Goal: Navigation & Orientation: Find specific page/section

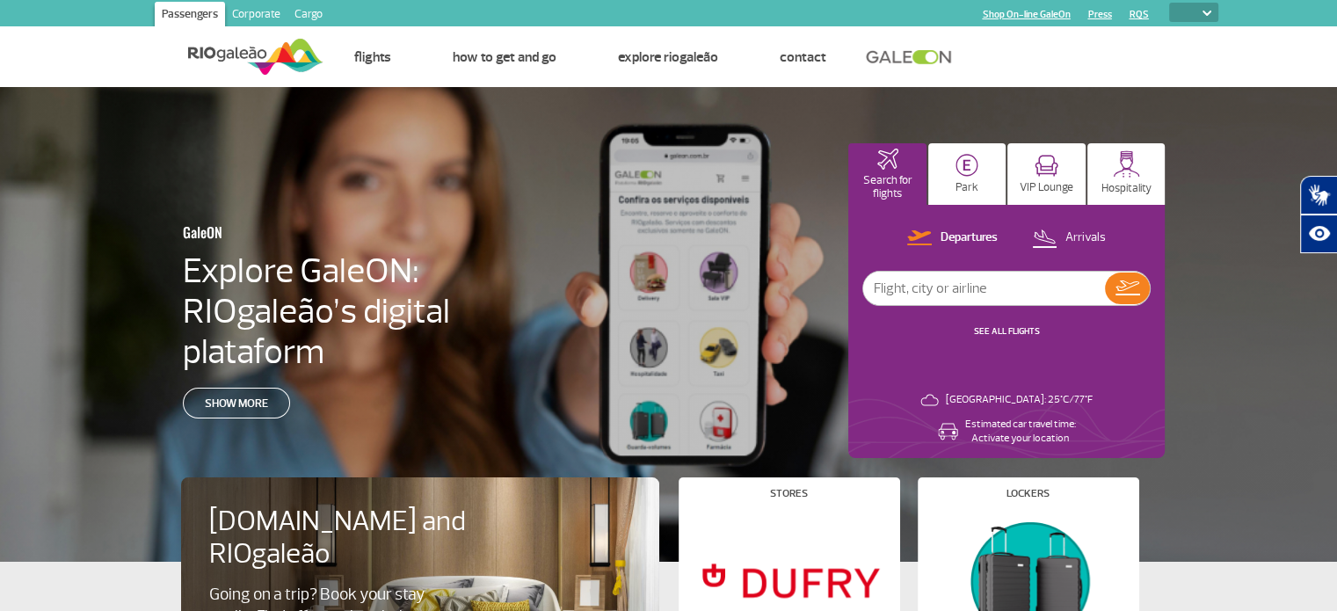
click at [513, 251] on div "GaleON Explore GaleON: RIOgaleão’s digital plataform Show more Search for fligh…" at bounding box center [668, 324] width 1337 height 475
click at [1026, 193] on p "VIP Lounge" at bounding box center [1047, 187] width 54 height 13
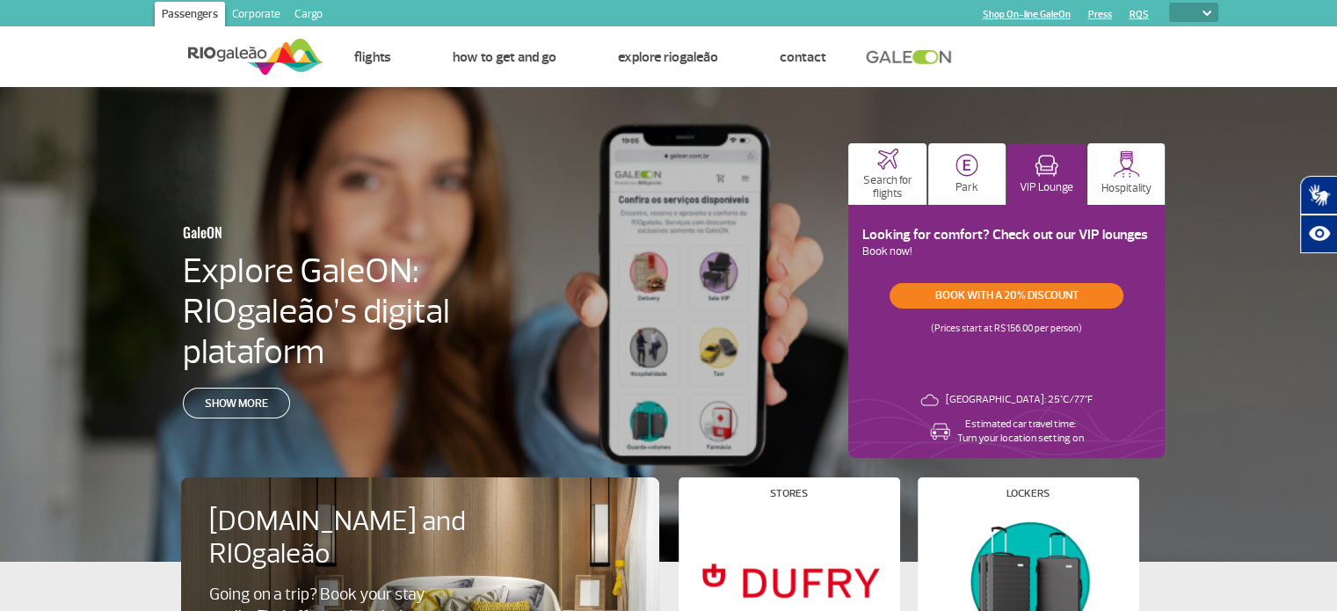
click at [1193, 7] on select "PT ENG ESP" at bounding box center [1193, 12] width 49 height 19
select select "es"
click at [1169, 3] on select "PT ENG ESP" at bounding box center [1193, 12] width 49 height 19
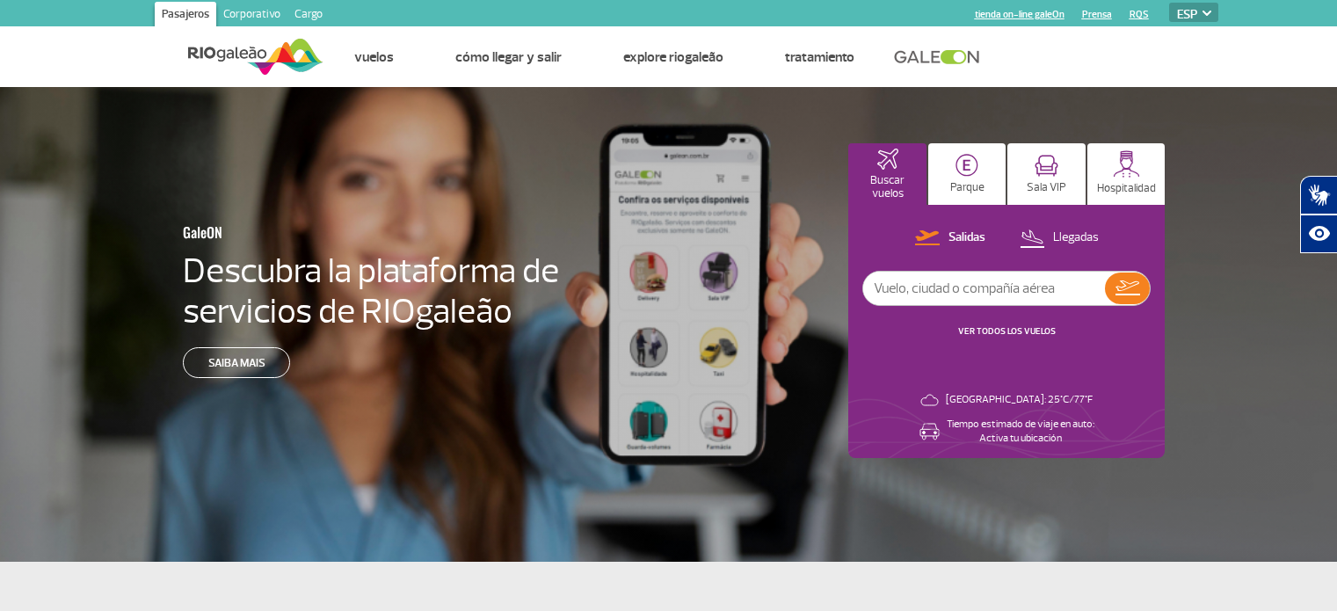
select select "es"
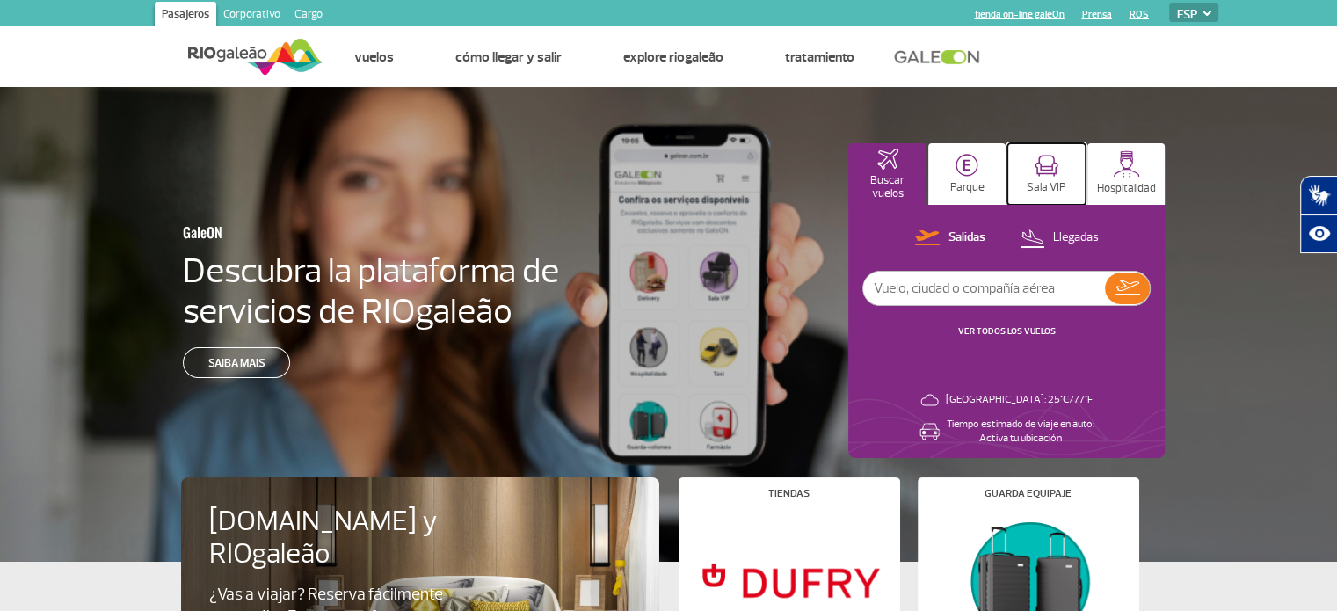
click at [1045, 166] on img at bounding box center [1047, 166] width 24 height 22
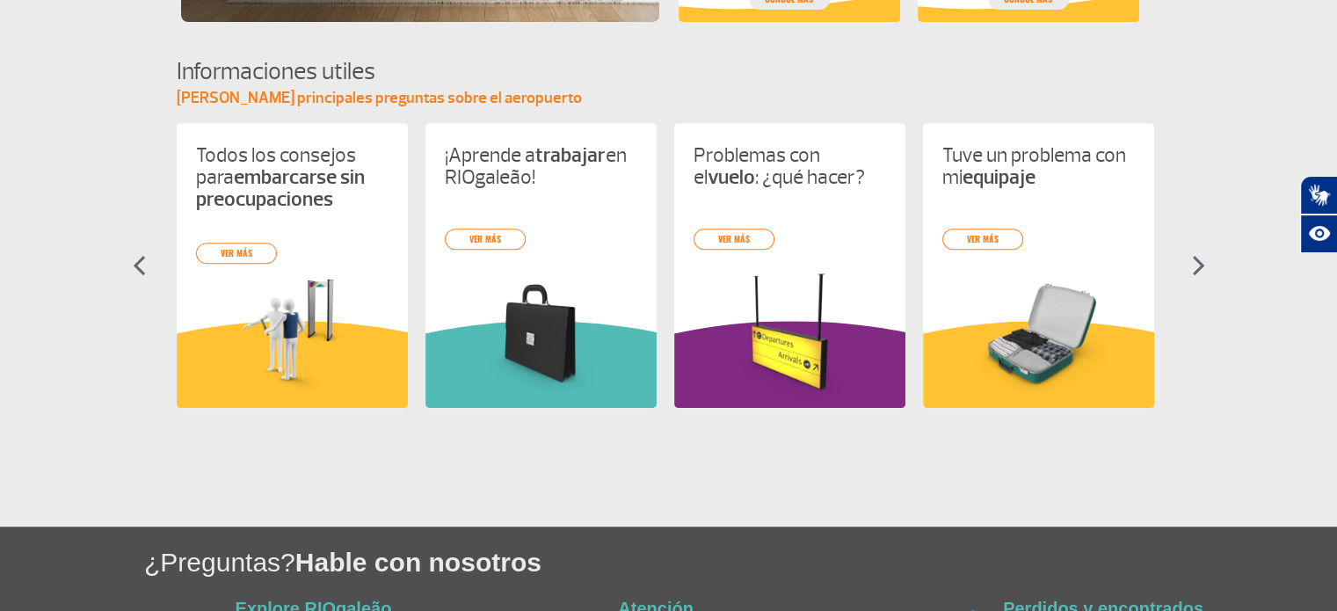
scroll to position [732, 0]
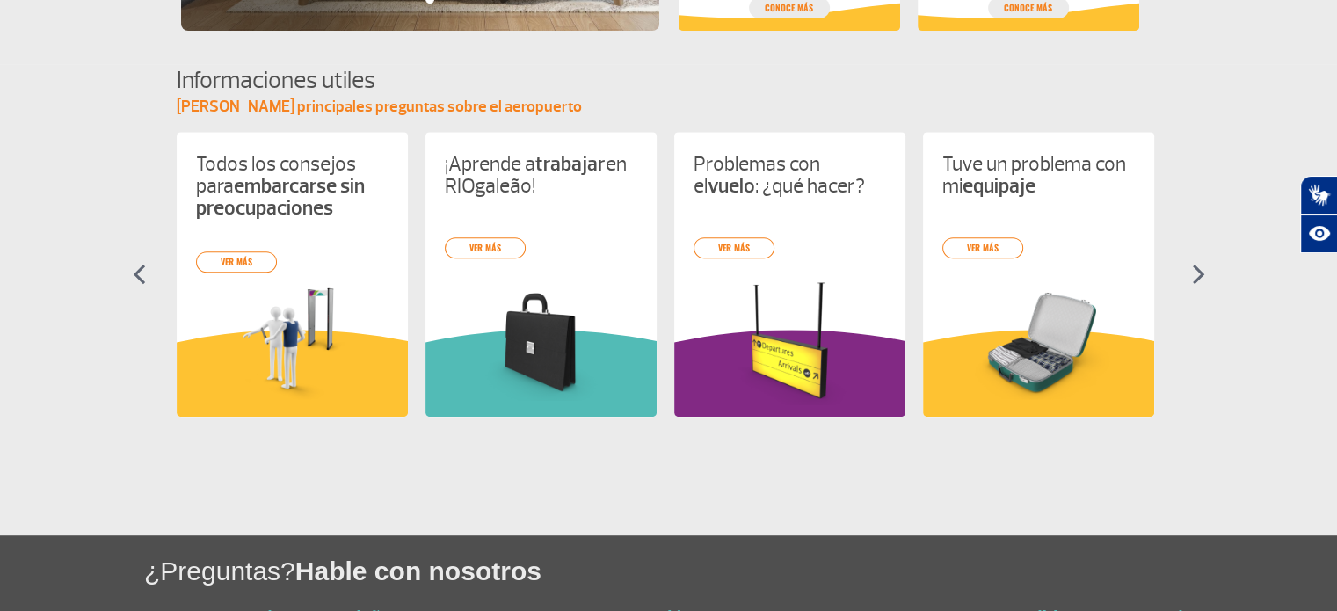
click at [1198, 275] on img at bounding box center [1198, 274] width 13 height 21
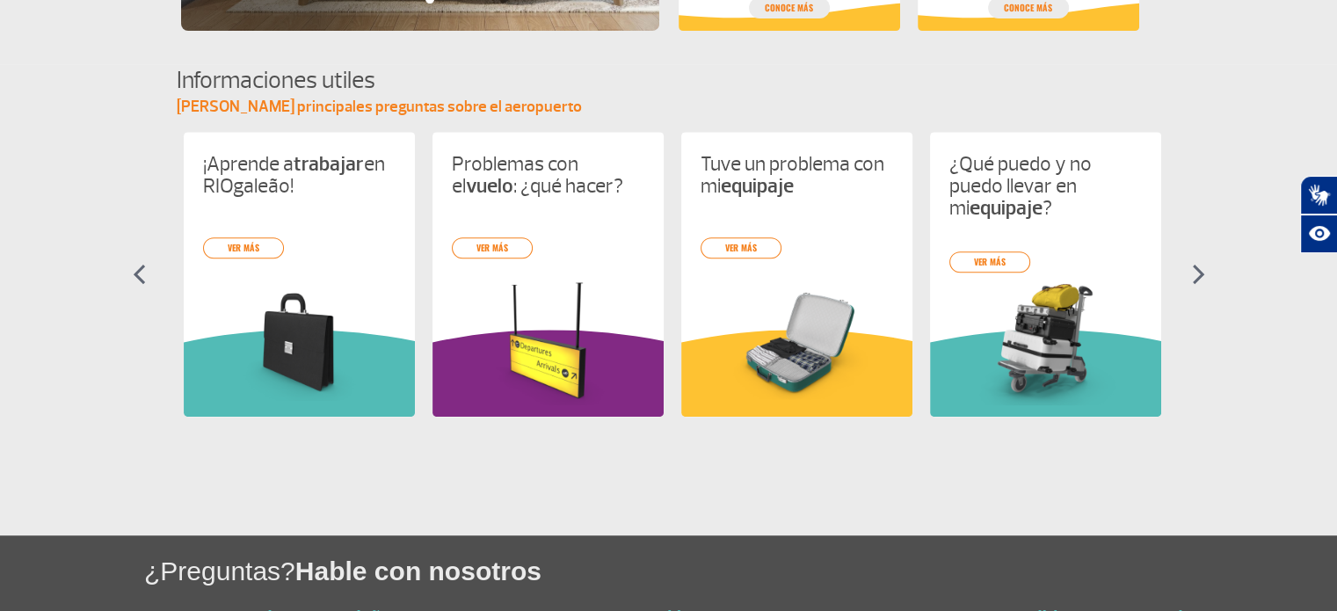
scroll to position [0, 249]
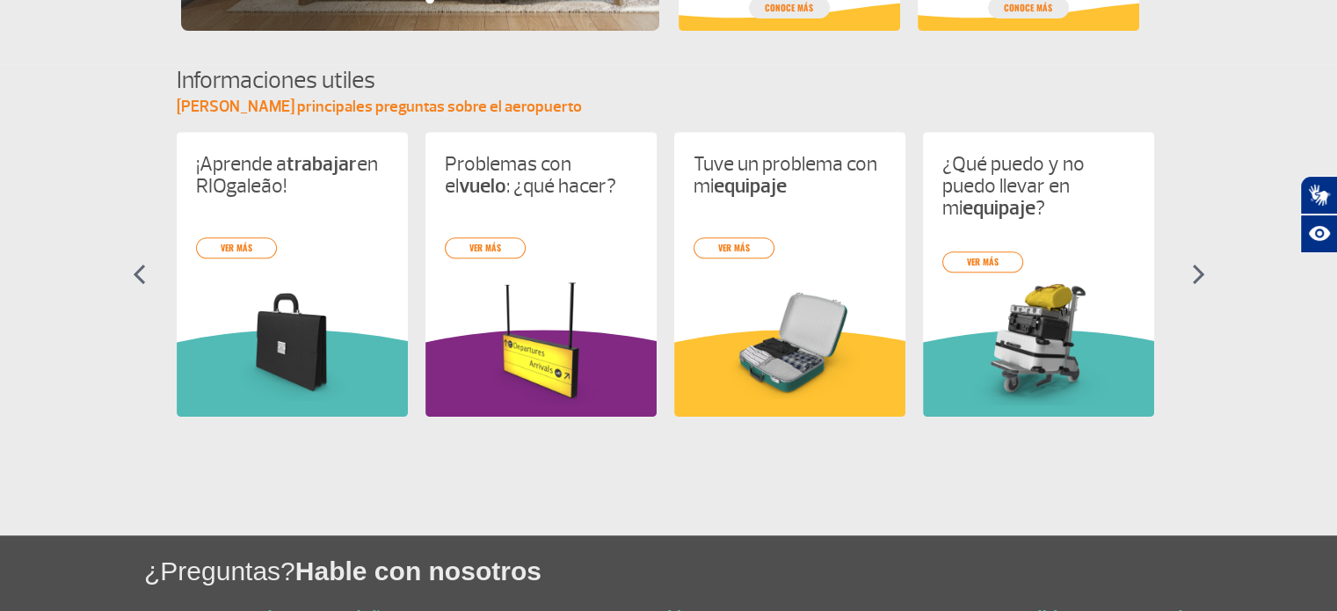
click at [1198, 275] on img at bounding box center [1198, 274] width 13 height 21
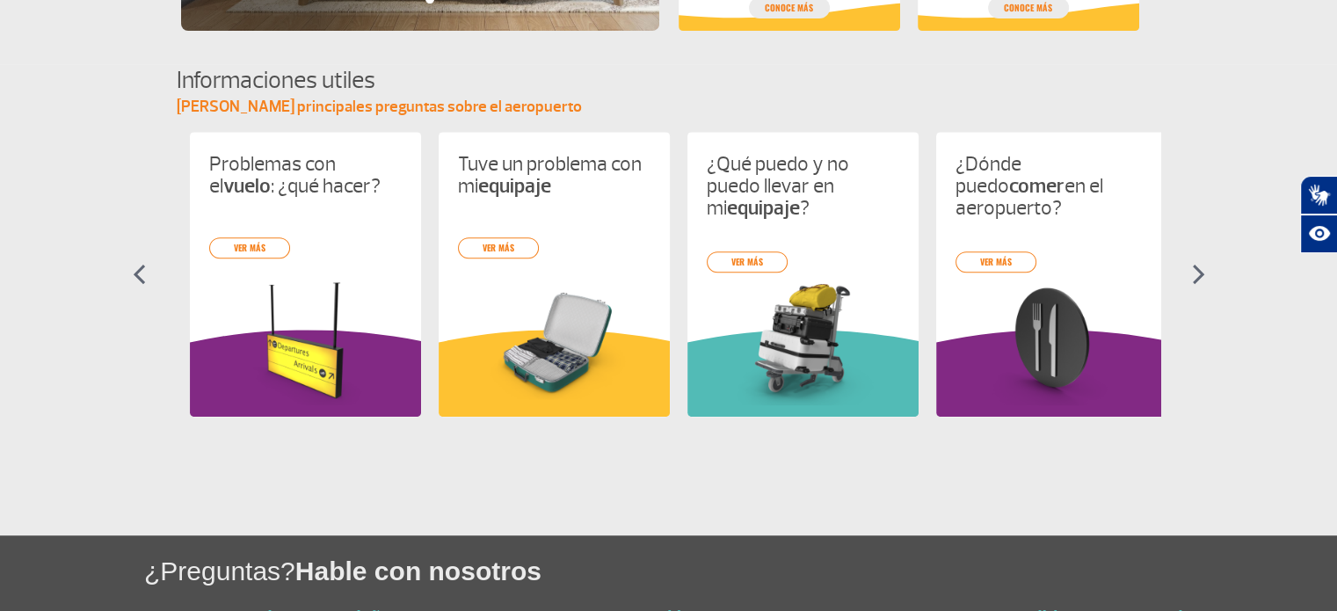
scroll to position [0, 498]
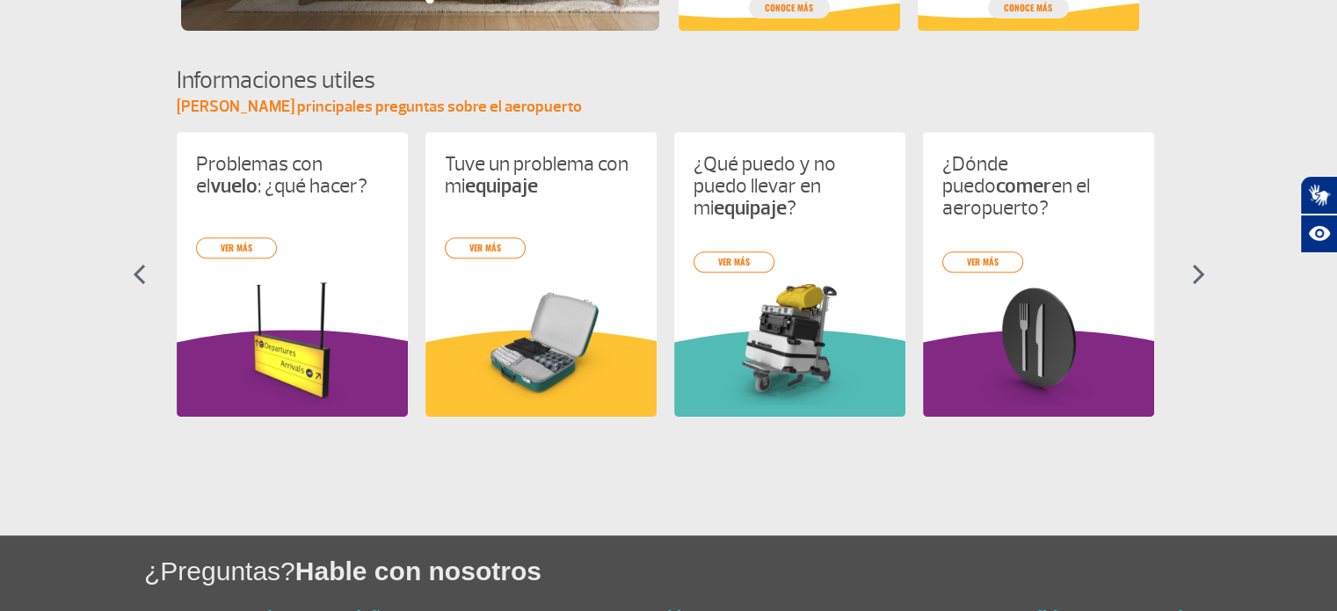
click at [1198, 275] on img at bounding box center [1198, 274] width 13 height 21
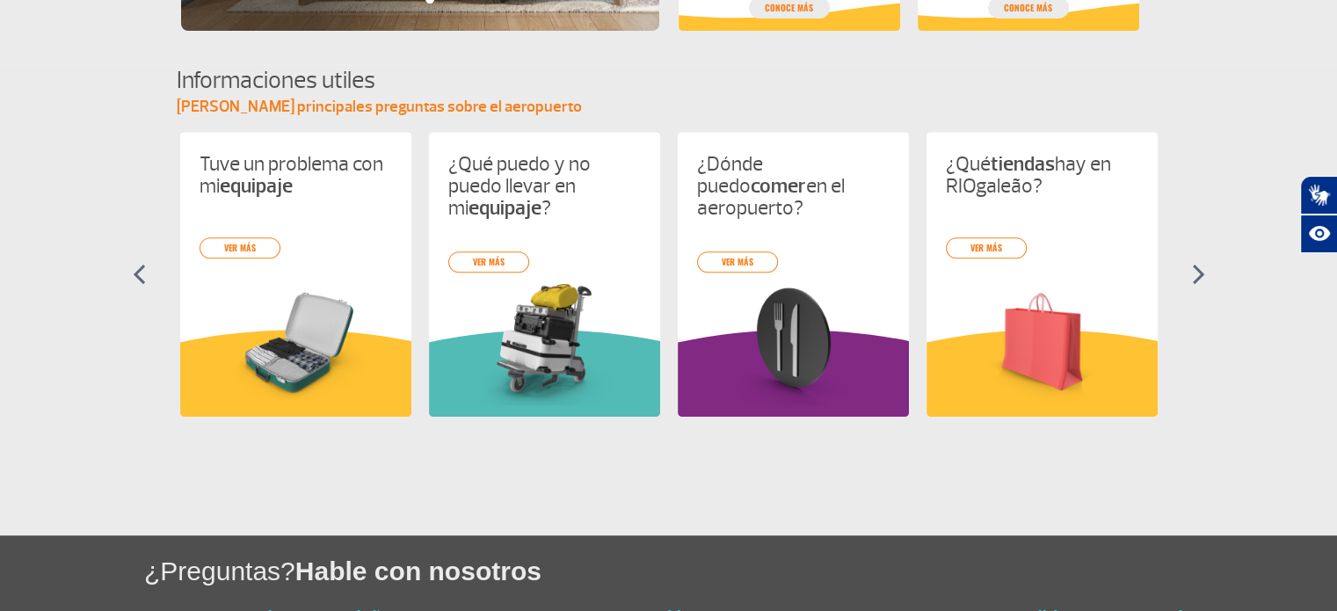
scroll to position [0, 746]
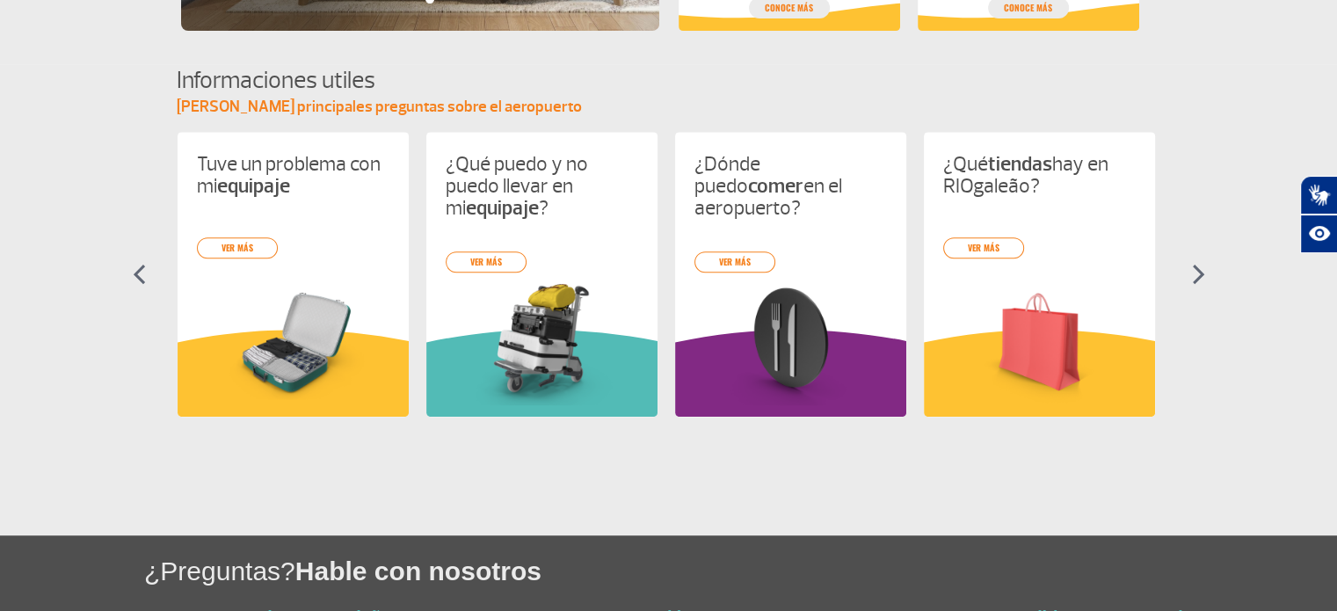
click at [1198, 275] on img at bounding box center [1198, 274] width 13 height 21
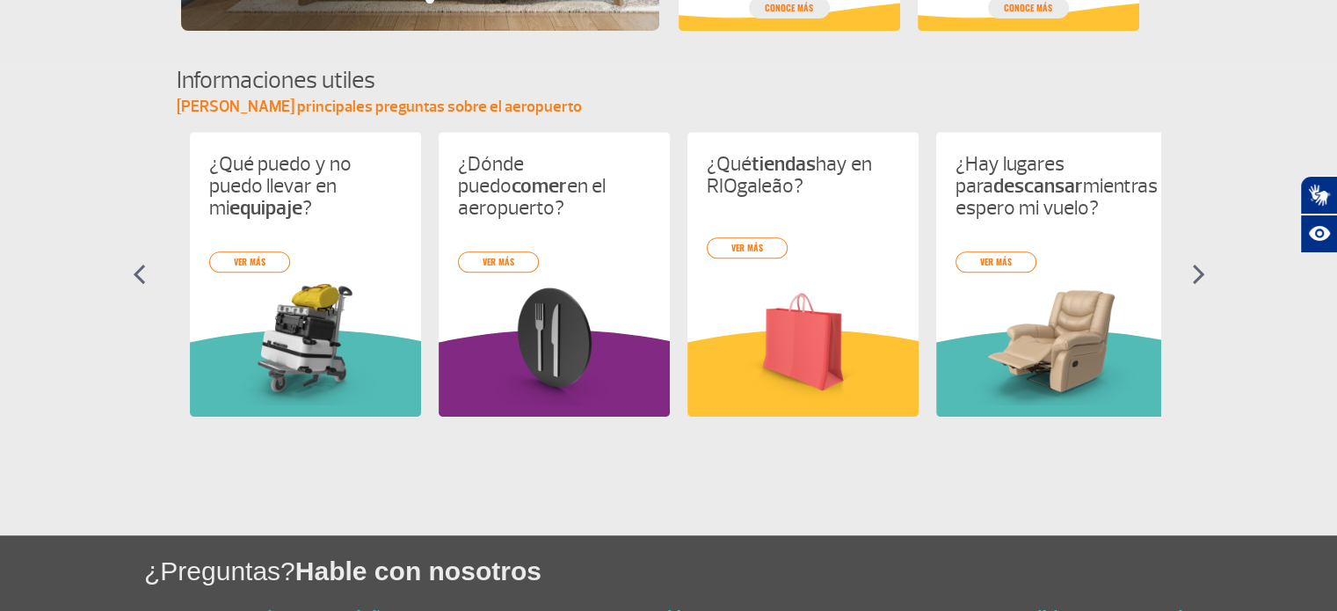
scroll to position [0, 995]
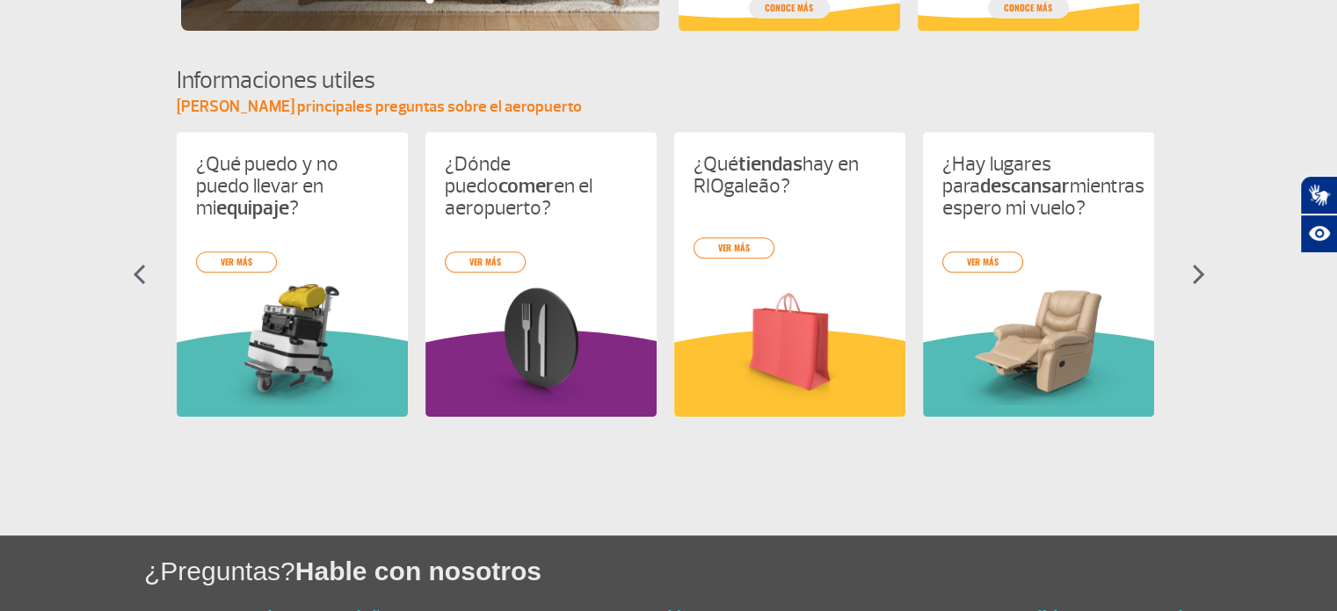
click at [1198, 275] on img at bounding box center [1198, 274] width 13 height 21
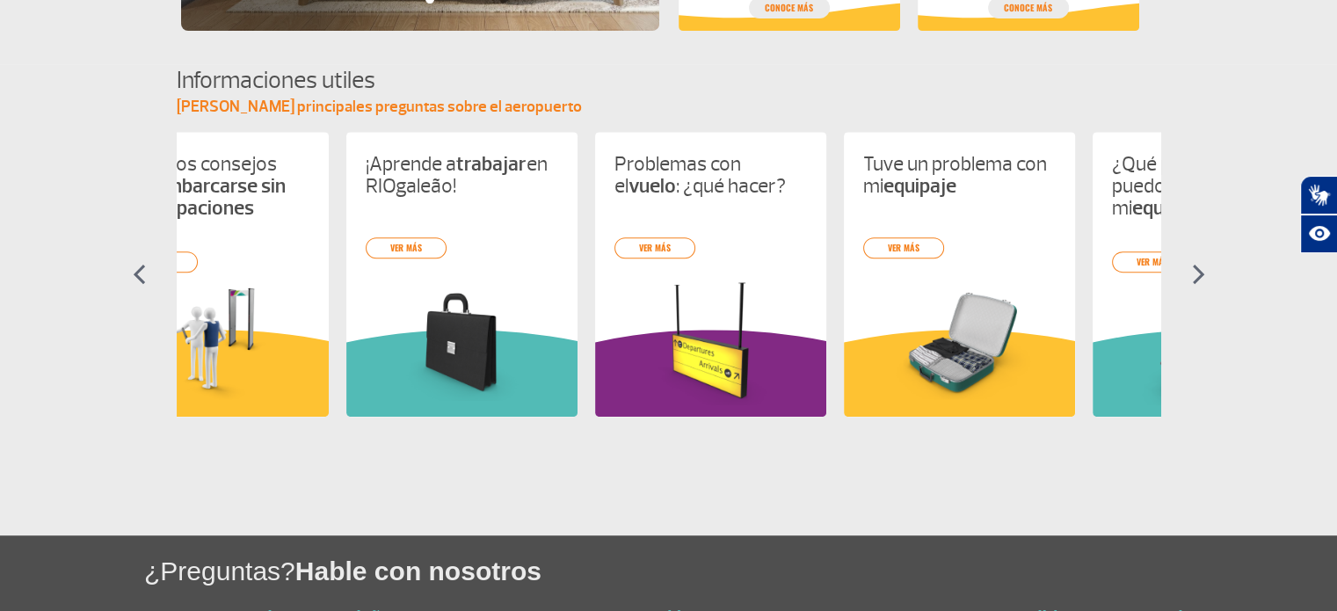
scroll to position [0, 0]
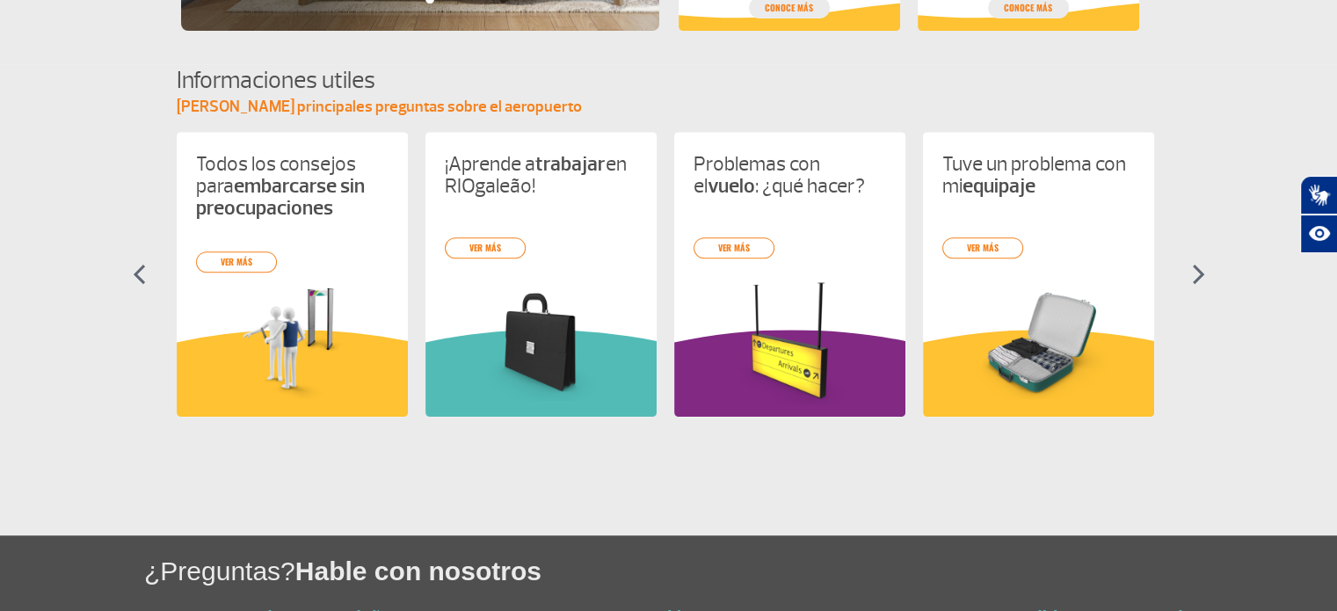
click at [1198, 270] on img at bounding box center [1198, 274] width 13 height 21
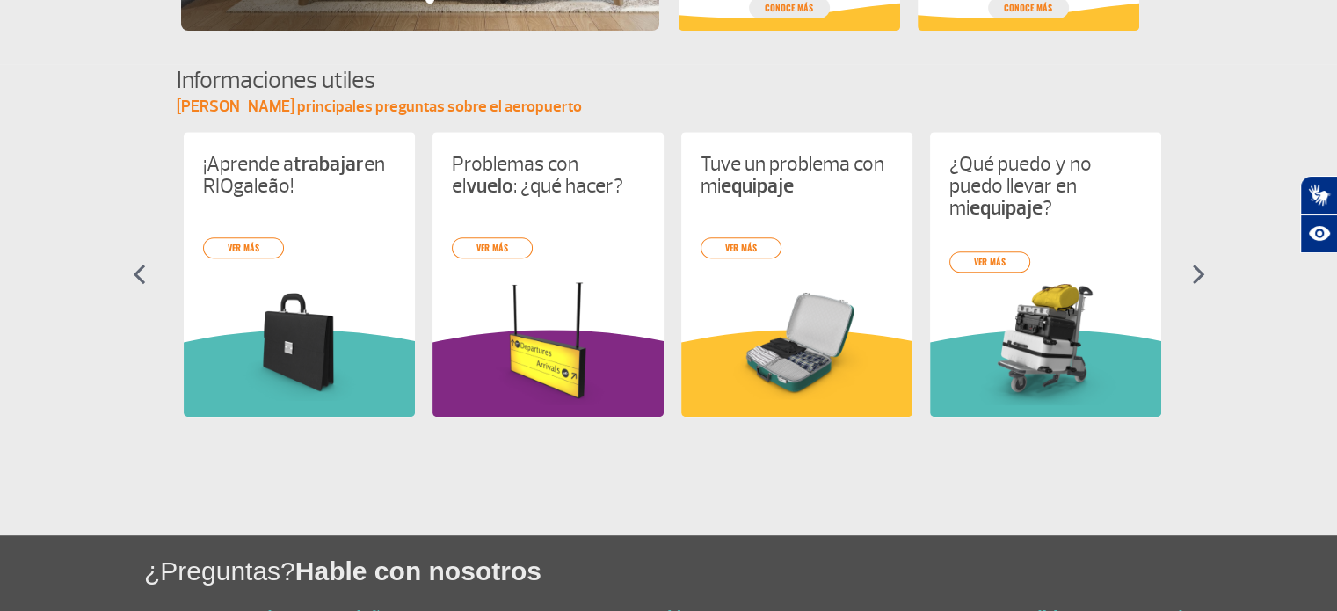
scroll to position [0, 249]
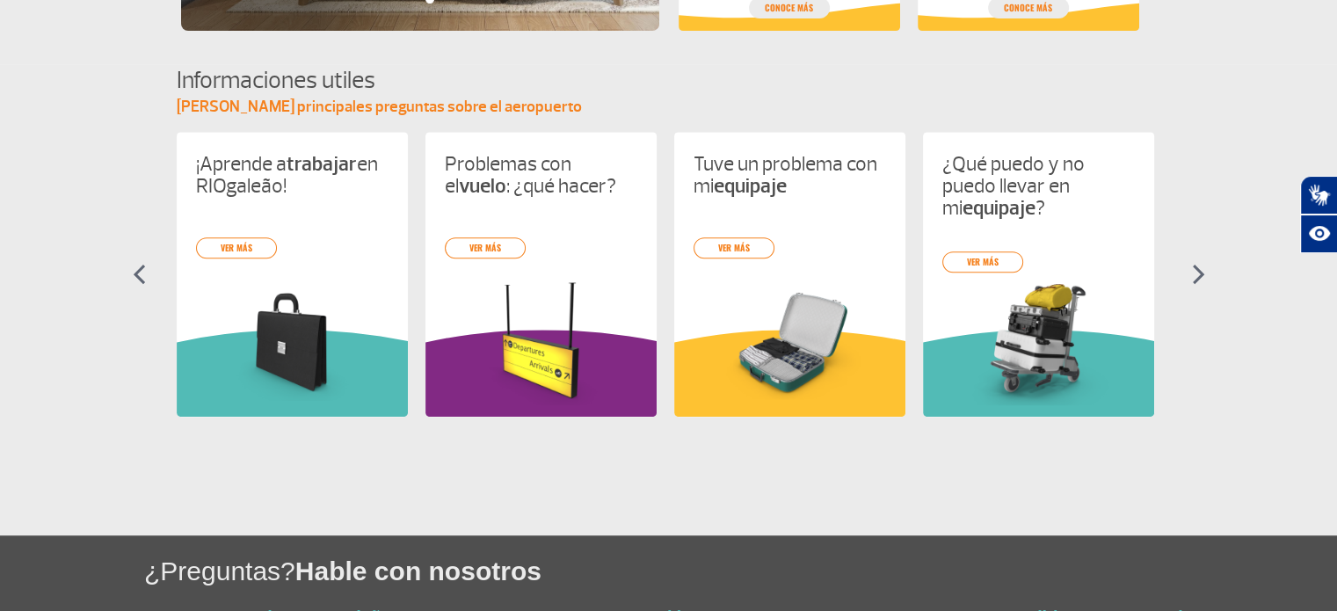
click at [1198, 270] on img at bounding box center [1198, 274] width 13 height 21
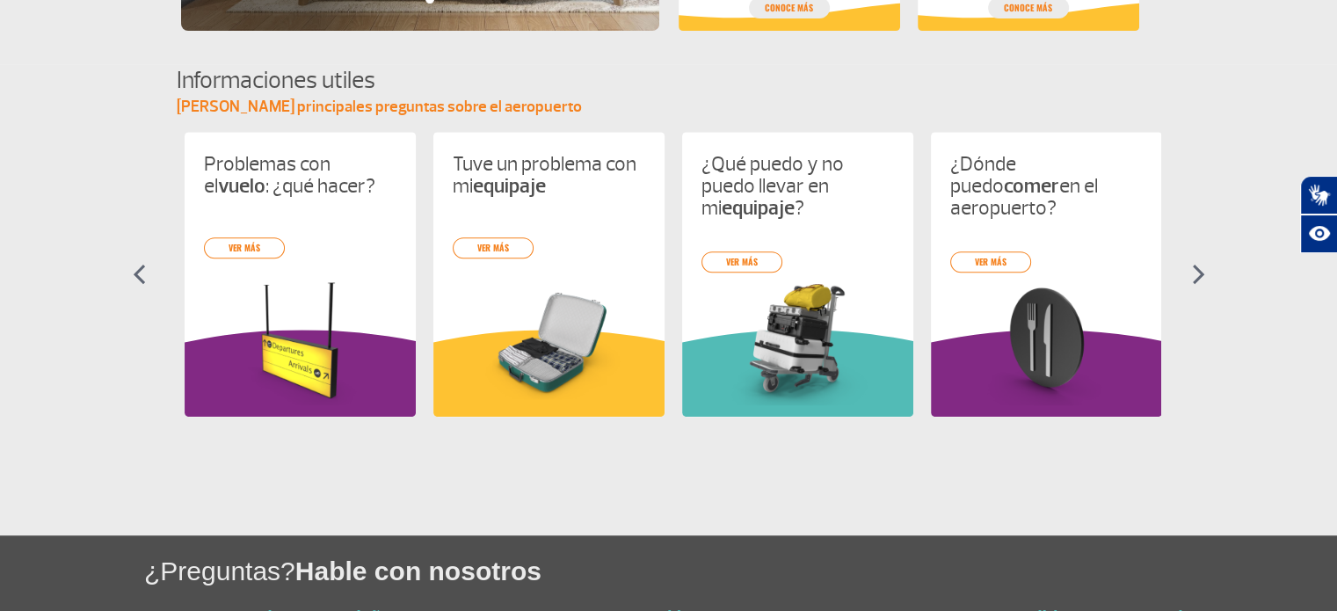
scroll to position [0, 498]
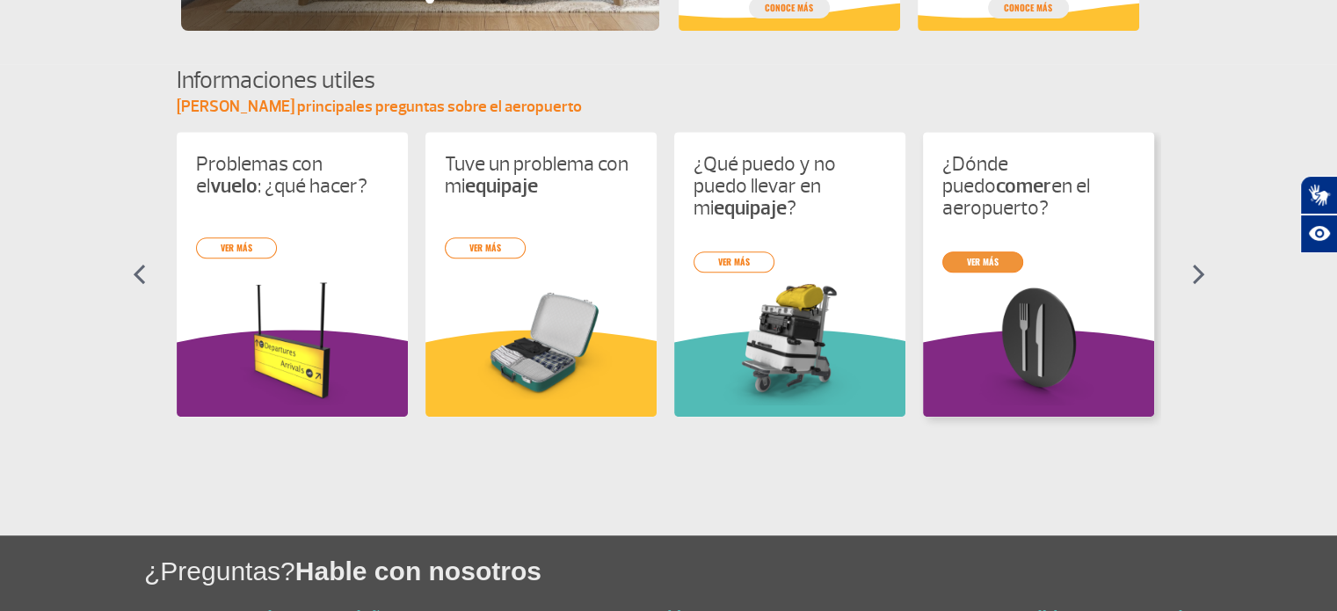
click at [990, 246] on div "Todos los consejos para embarcarse sin preocupaciones ver más ¡Aprende a trabaj…" at bounding box center [669, 290] width 985 height 317
click at [1199, 268] on img at bounding box center [1198, 274] width 13 height 21
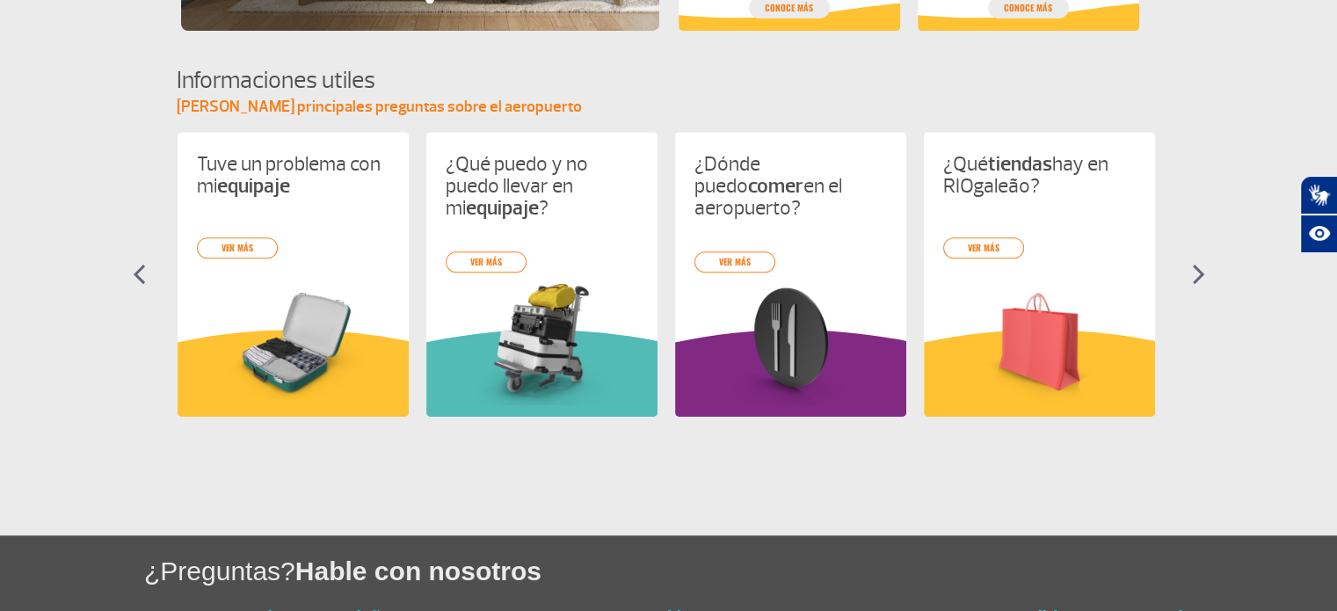
scroll to position [0, 746]
click at [986, 248] on link "ver más" at bounding box center [983, 247] width 81 height 21
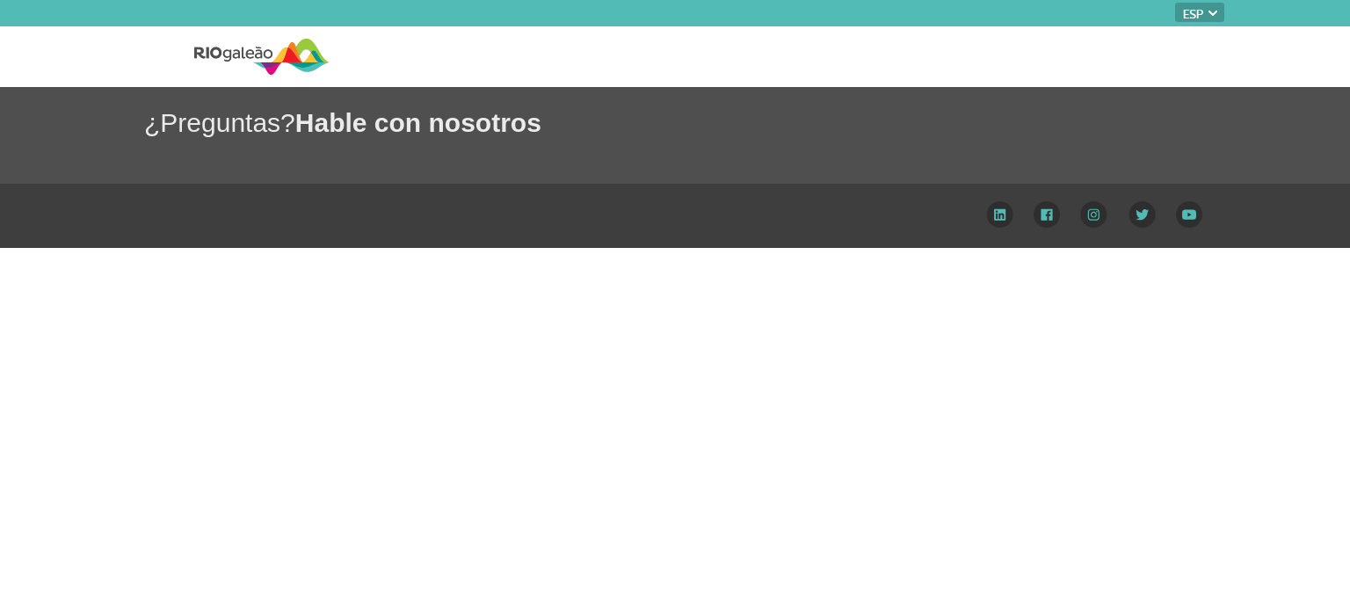
select select "es"
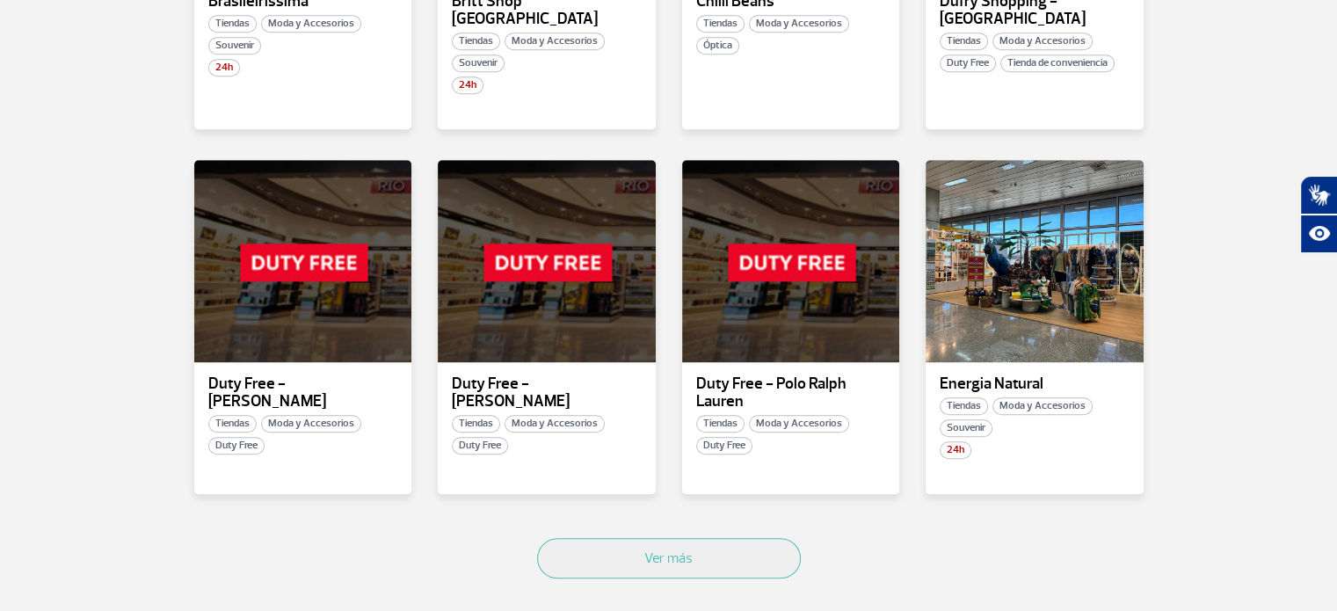
scroll to position [964, 0]
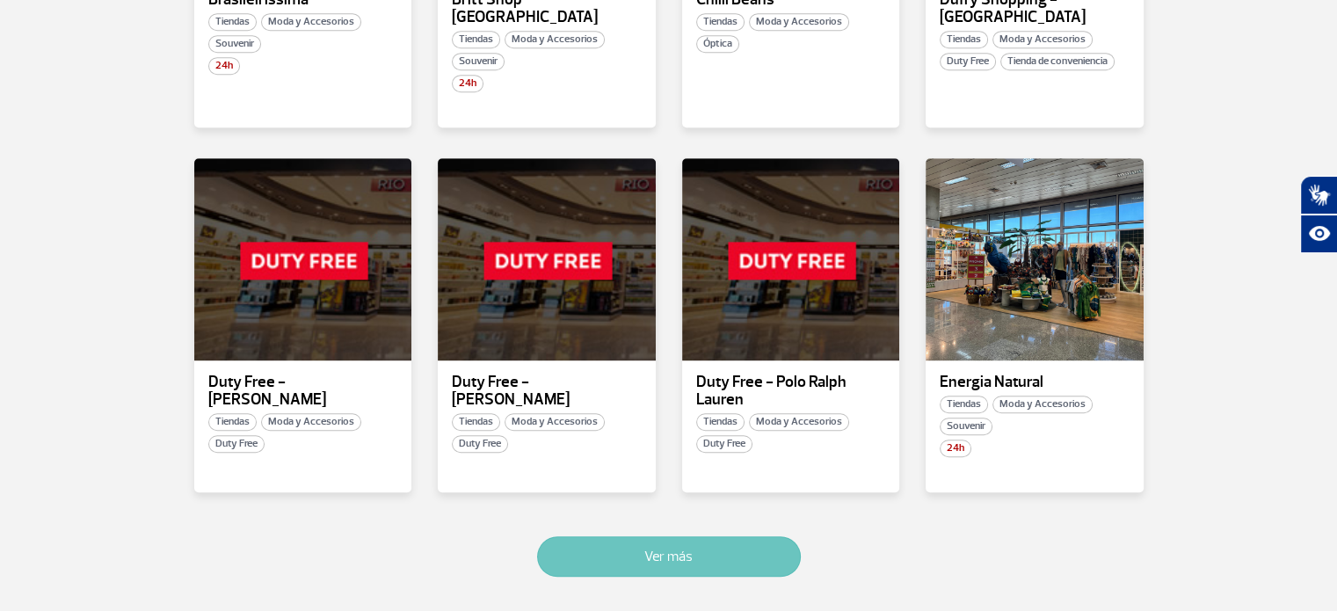
click at [699, 536] on button "Ver más" at bounding box center [669, 556] width 264 height 40
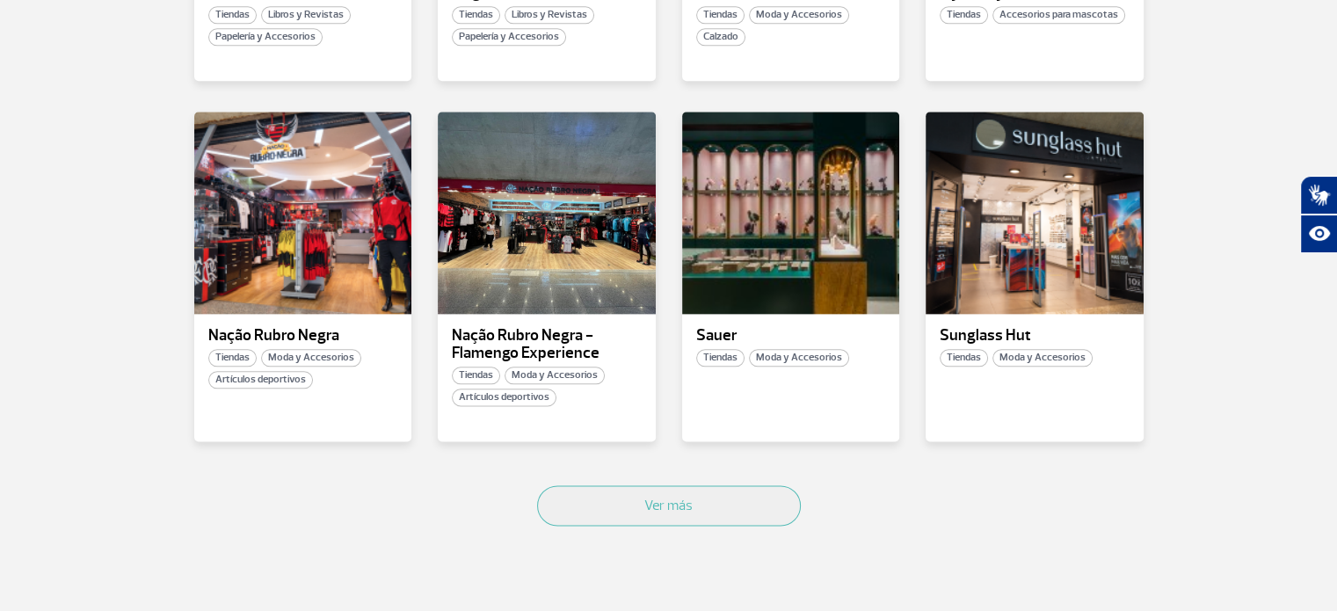
scroll to position [2113, 0]
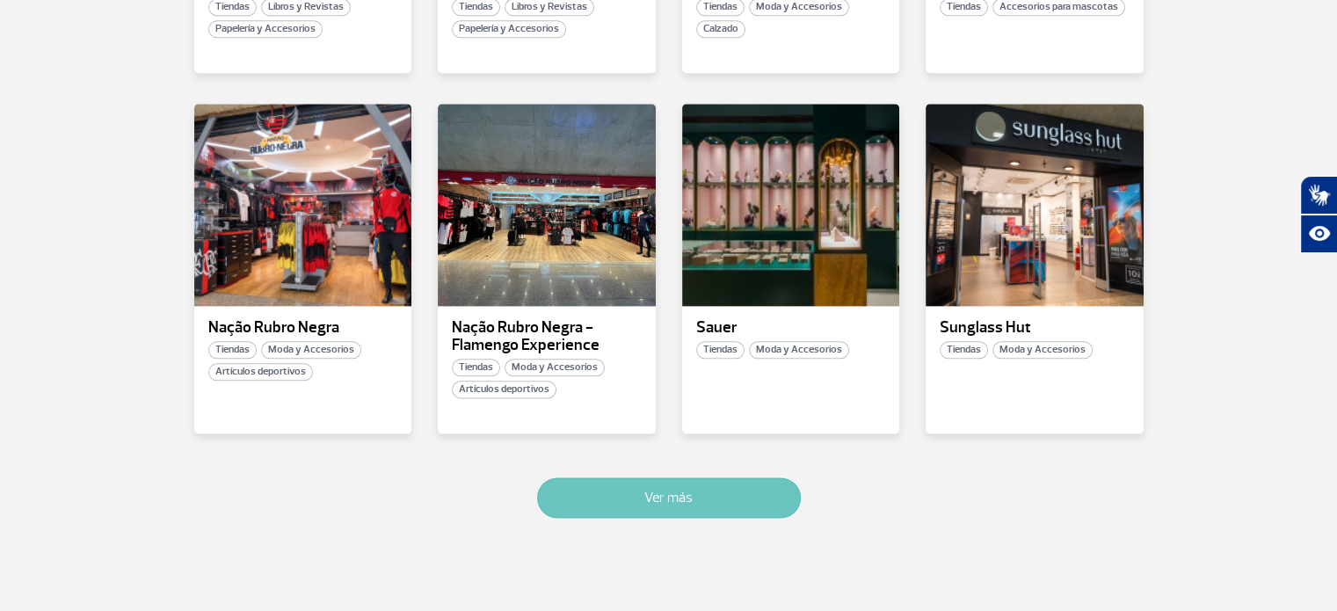
click at [679, 477] on button "Ver más" at bounding box center [669, 497] width 264 height 40
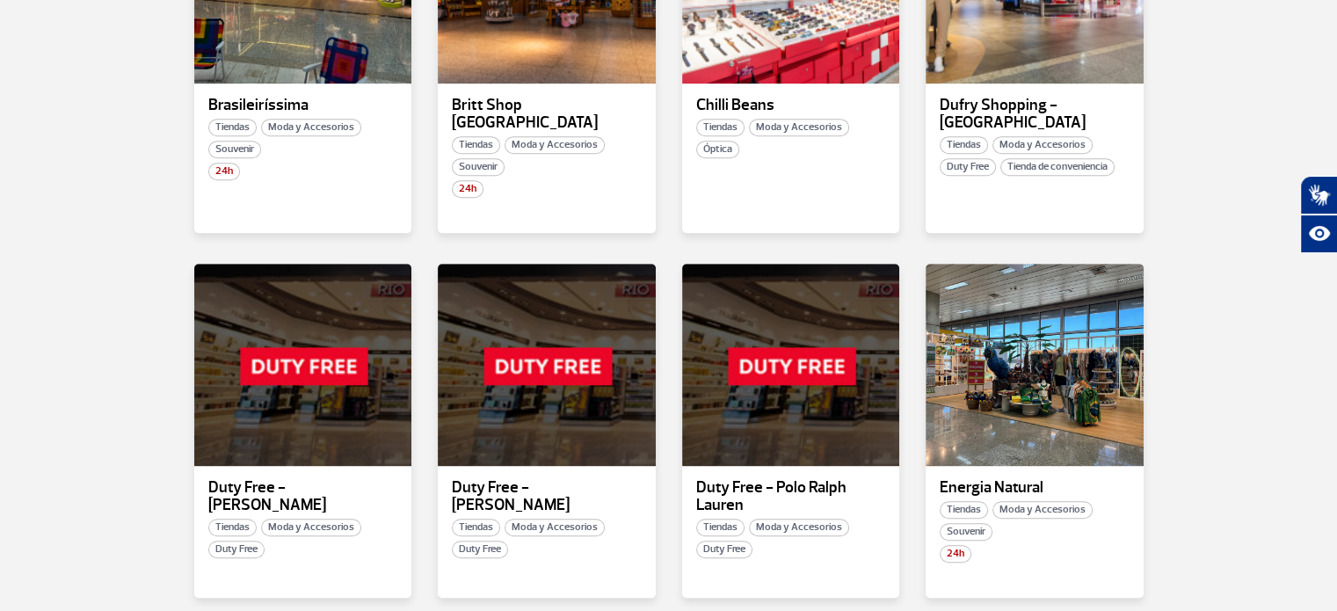
scroll to position [855, 0]
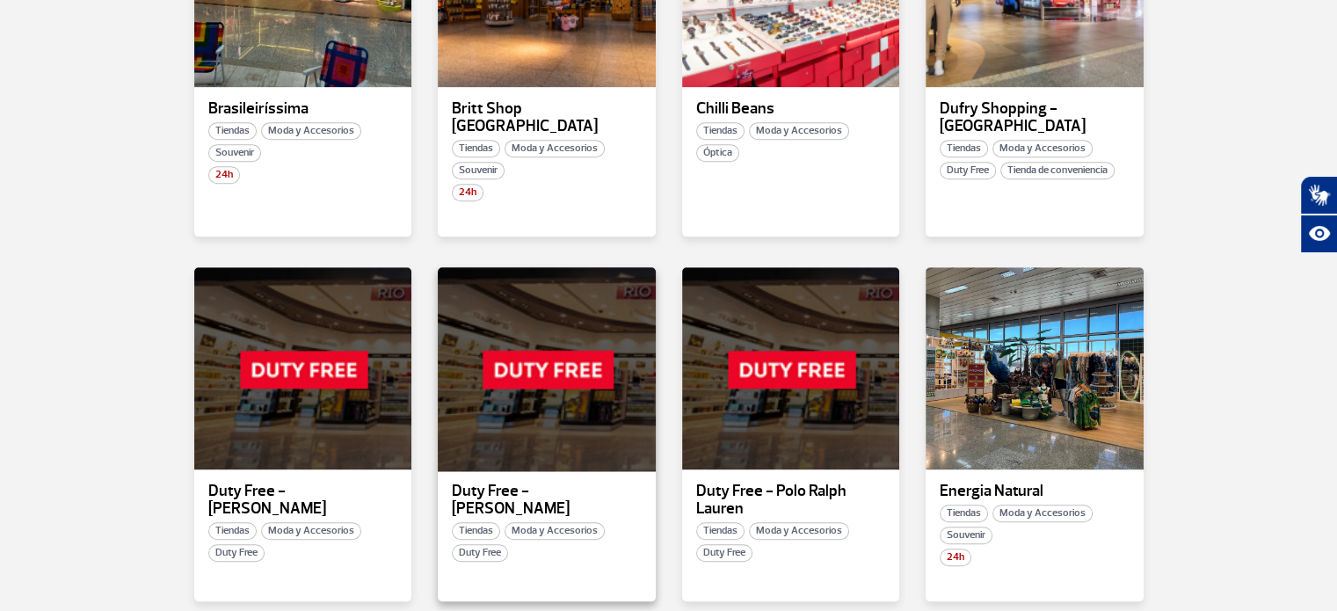
click at [510, 359] on div at bounding box center [547, 369] width 222 height 207
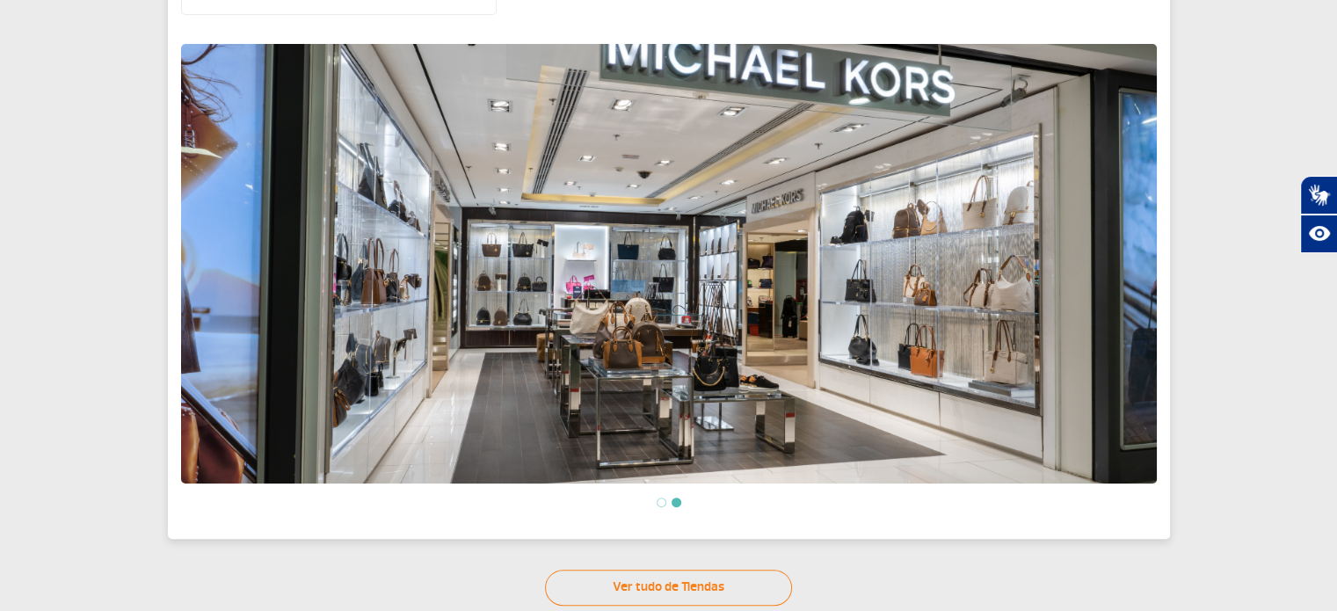
scroll to position [348, 0]
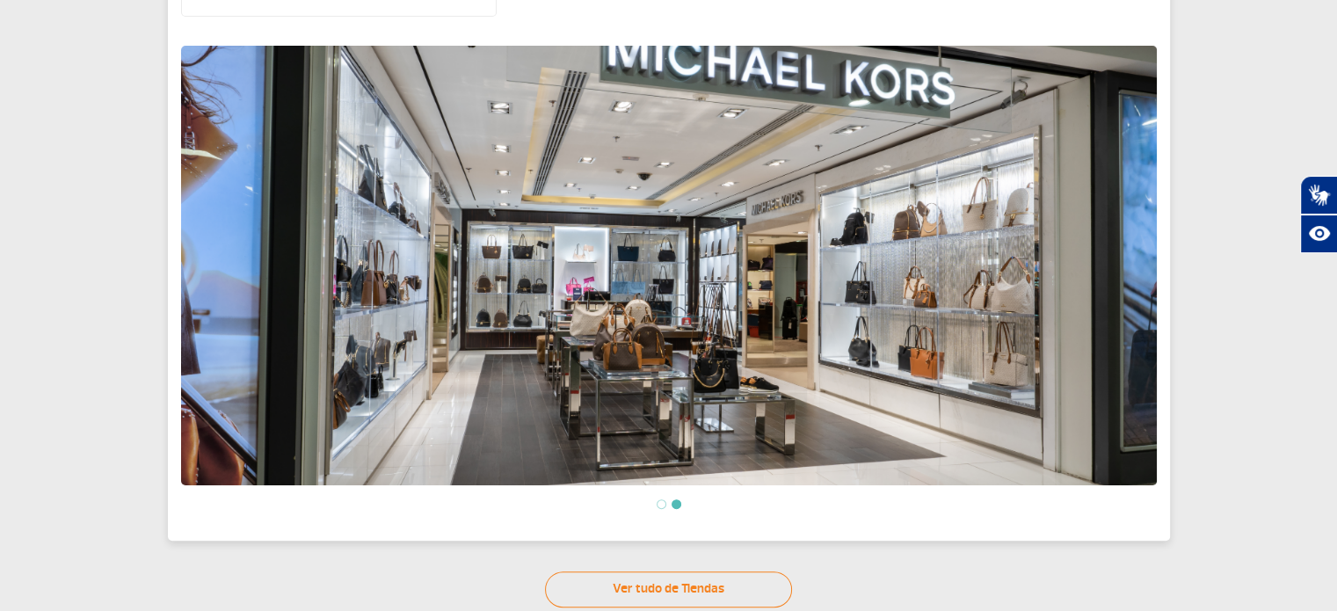
click at [662, 505] on li at bounding box center [662, 504] width 10 height 10
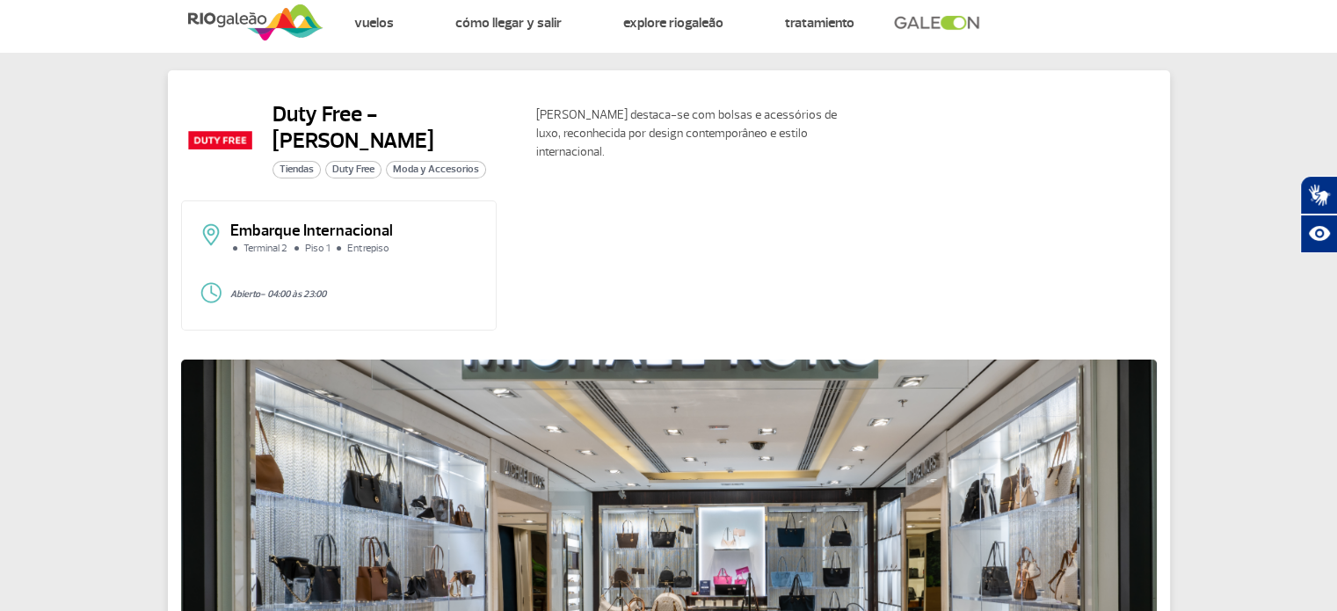
scroll to position [0, 0]
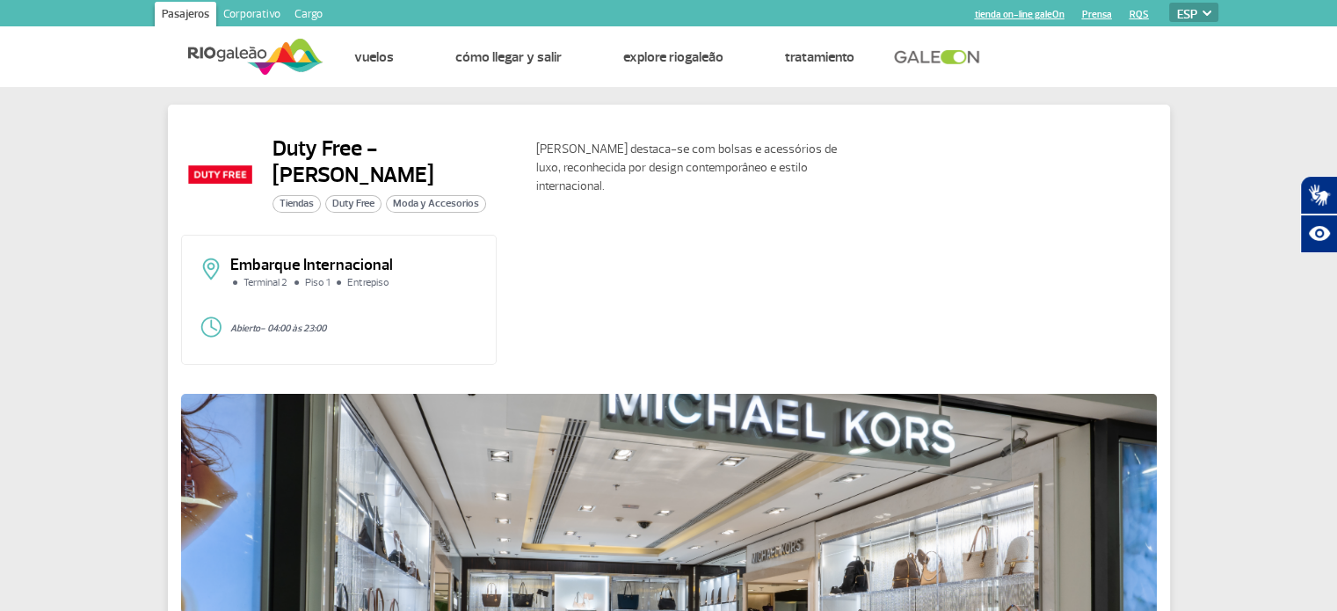
click at [359, 195] on span "Duty Free" at bounding box center [353, 204] width 56 height 18
click at [227, 175] on img at bounding box center [219, 173] width 77 height 77
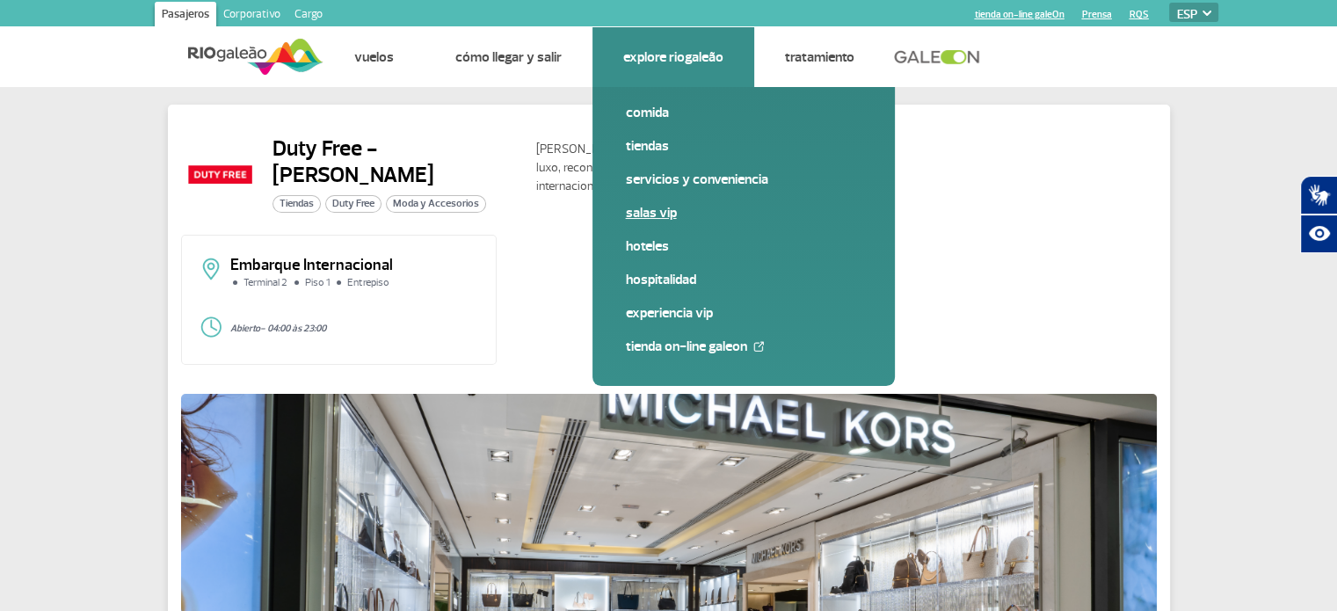
click at [633, 217] on link "Salas VIP" at bounding box center [744, 212] width 236 height 19
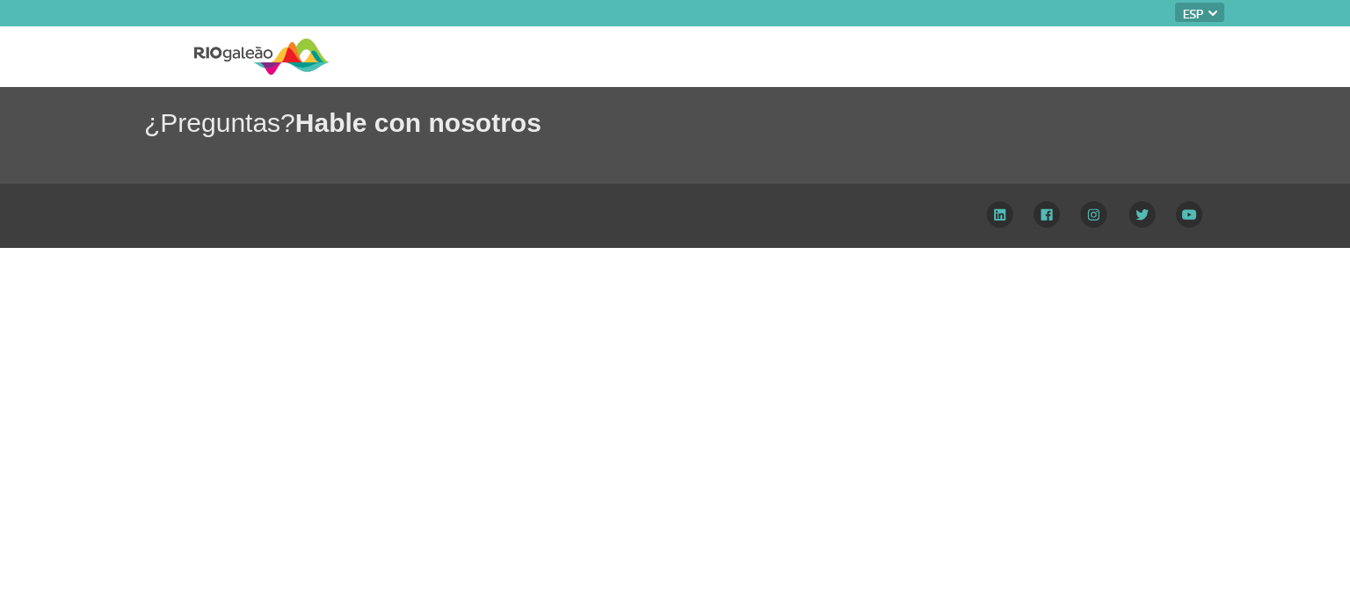
select select "es"
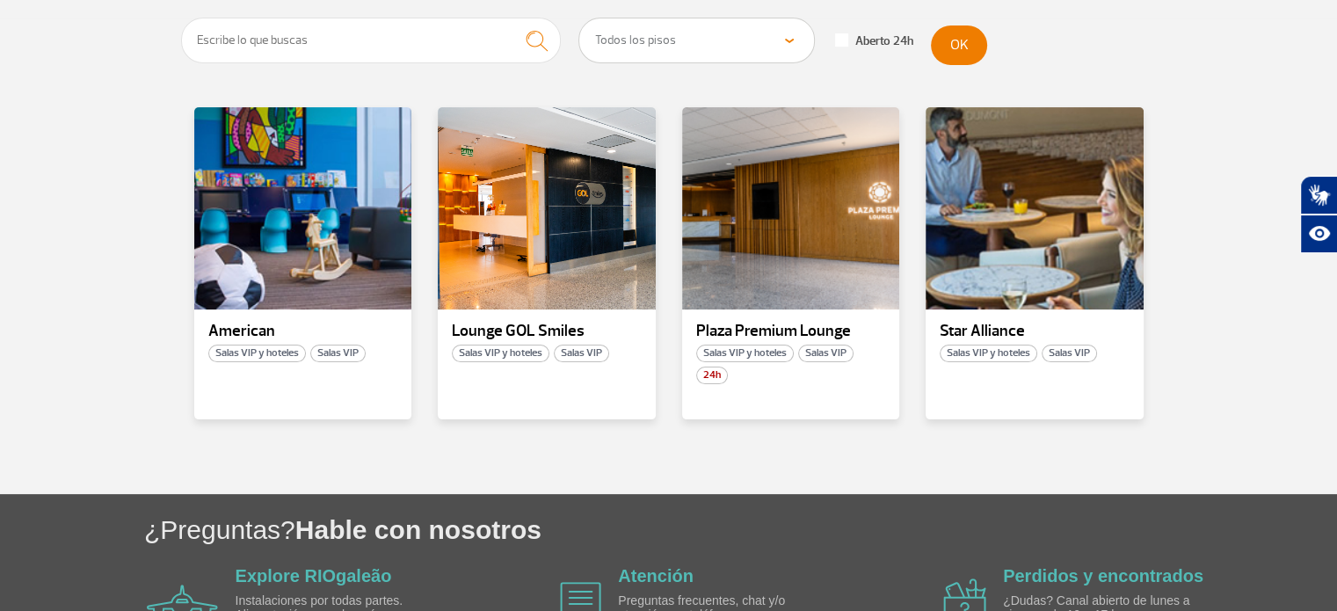
scroll to position [346, 0]
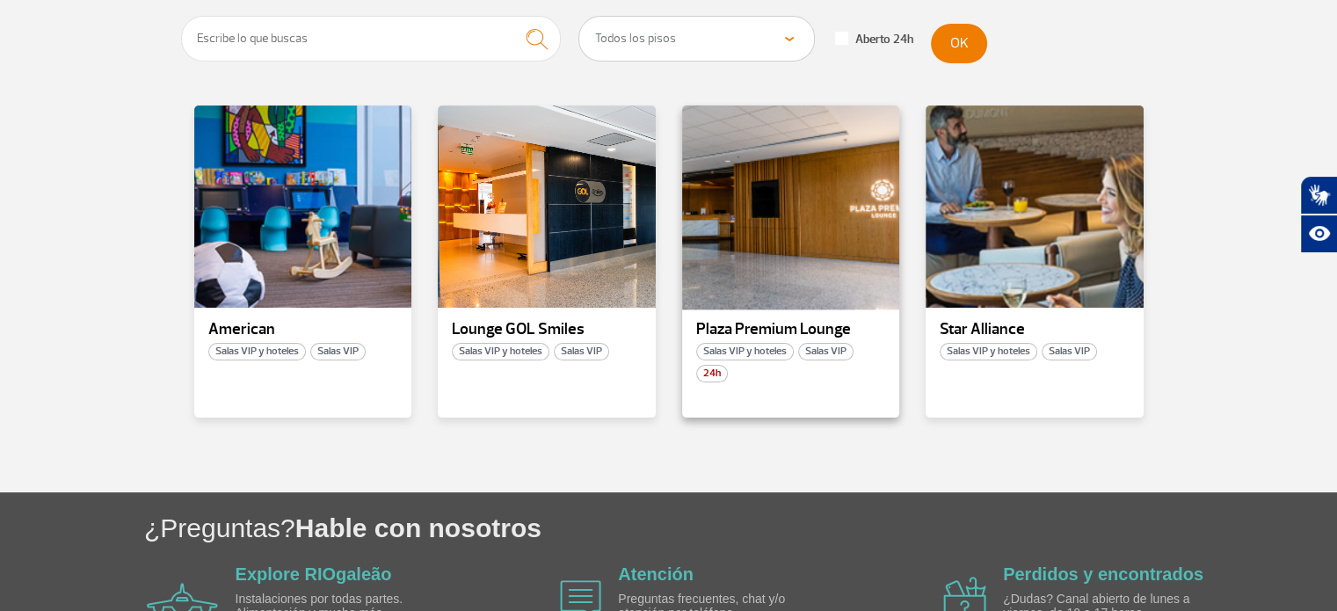
click at [802, 202] on div at bounding box center [791, 207] width 222 height 207
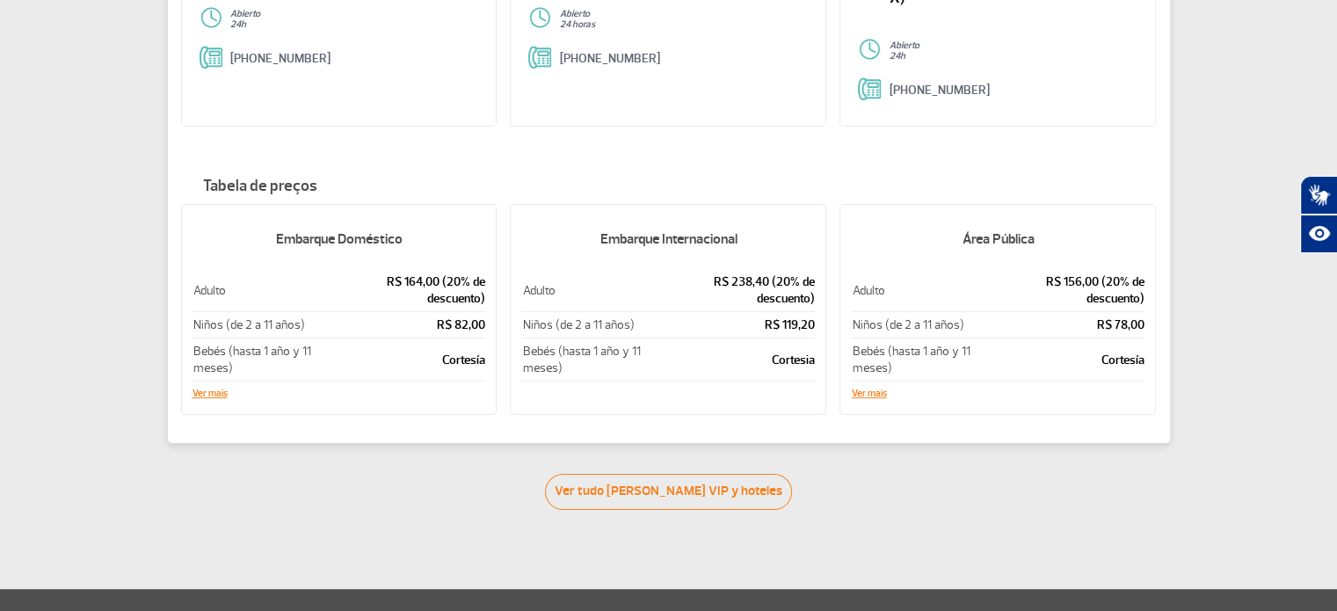
scroll to position [294, 0]
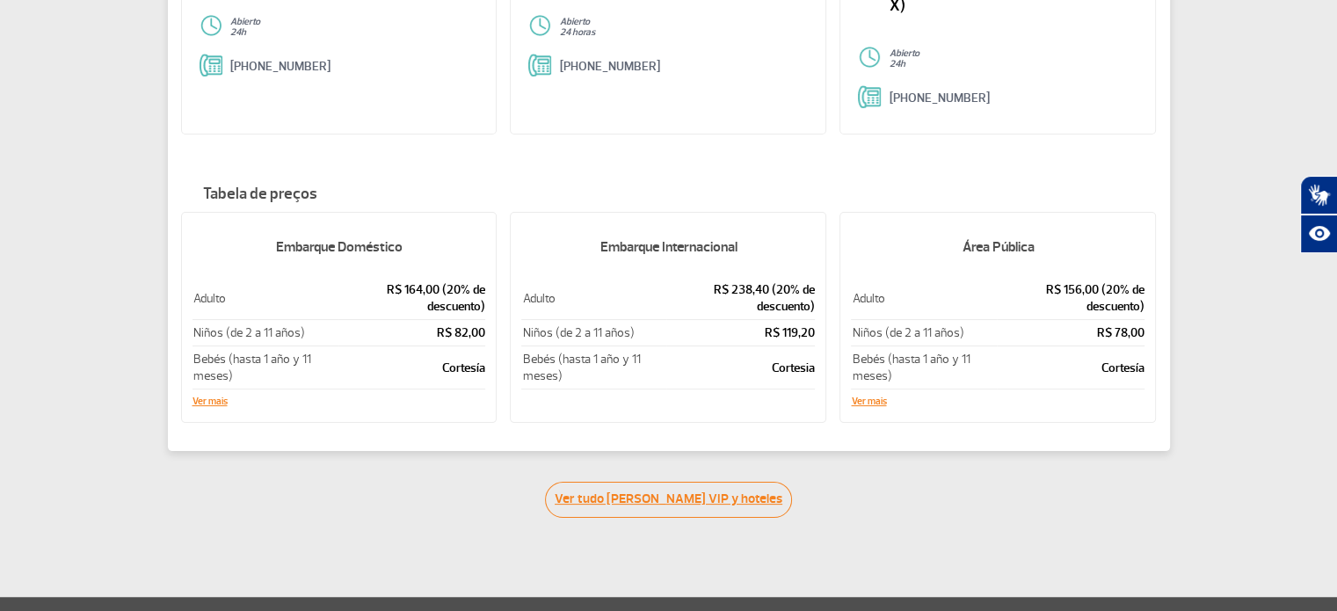
click at [686, 482] on link "Ver tudo de Salas VIP y hoteles" at bounding box center [668, 500] width 247 height 36
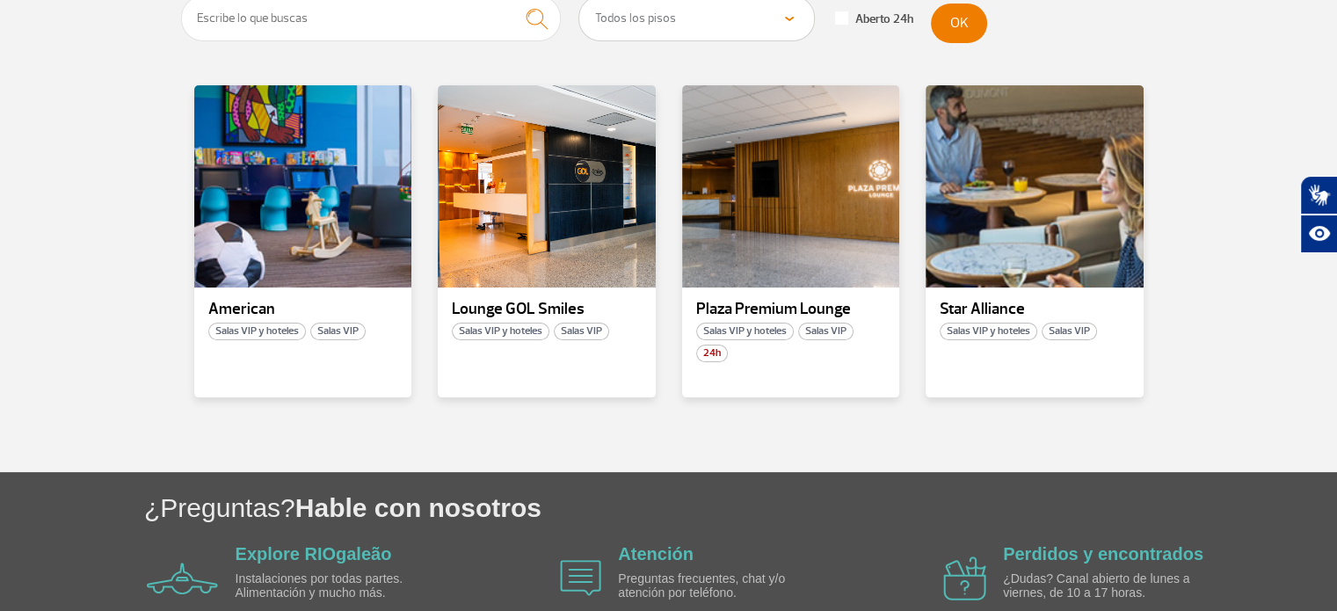
scroll to position [348, 0]
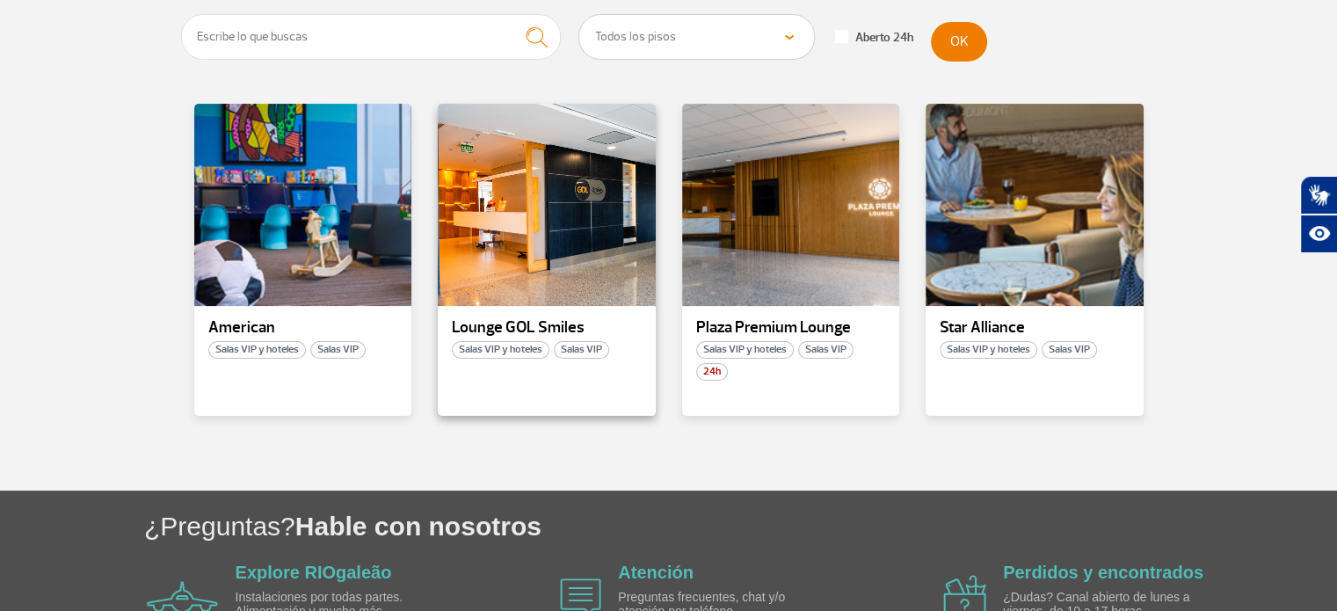
click at [593, 347] on span "Salas VIP" at bounding box center [581, 350] width 55 height 18
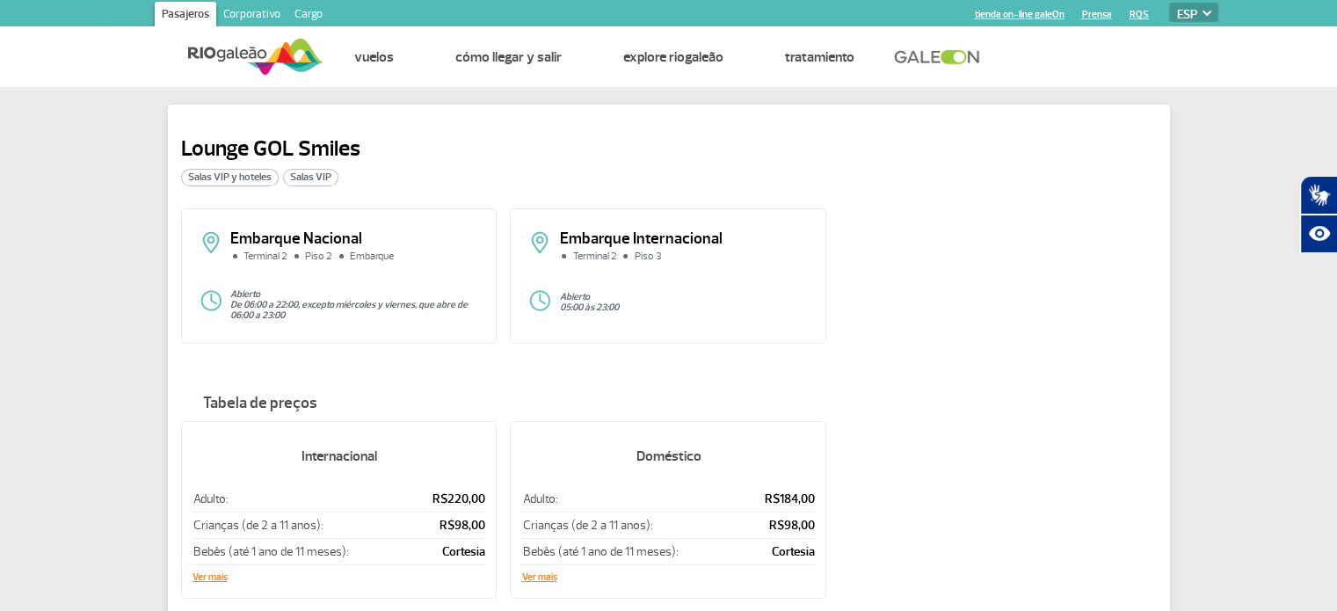
click at [1020, 14] on link "tienda on-line galeOn" at bounding box center [1020, 14] width 90 height 11
